Goal: Find specific fact: Find specific fact

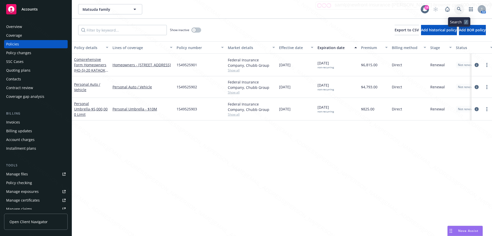
click at [460, 9] on icon at bounding box center [459, 9] width 5 height 5
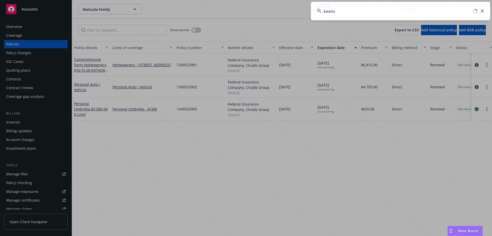
type input "[PERSON_NAME]"
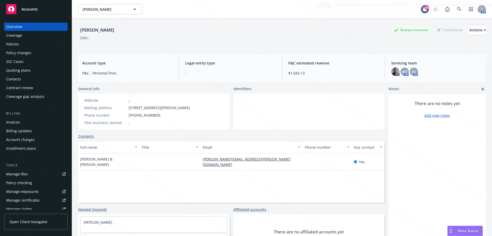
click at [9, 42] on div "Policies" at bounding box center [12, 44] width 13 height 8
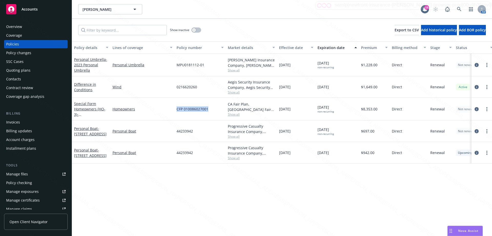
drag, startPoint x: 176, startPoint y: 109, endPoint x: 211, endPoint y: 111, distance: 34.6
click at [211, 111] on div "CFP 010086027001" at bounding box center [200, 109] width 51 height 23
copy span "CFP 010086027001"
